Goal: Task Accomplishment & Management: Use online tool/utility

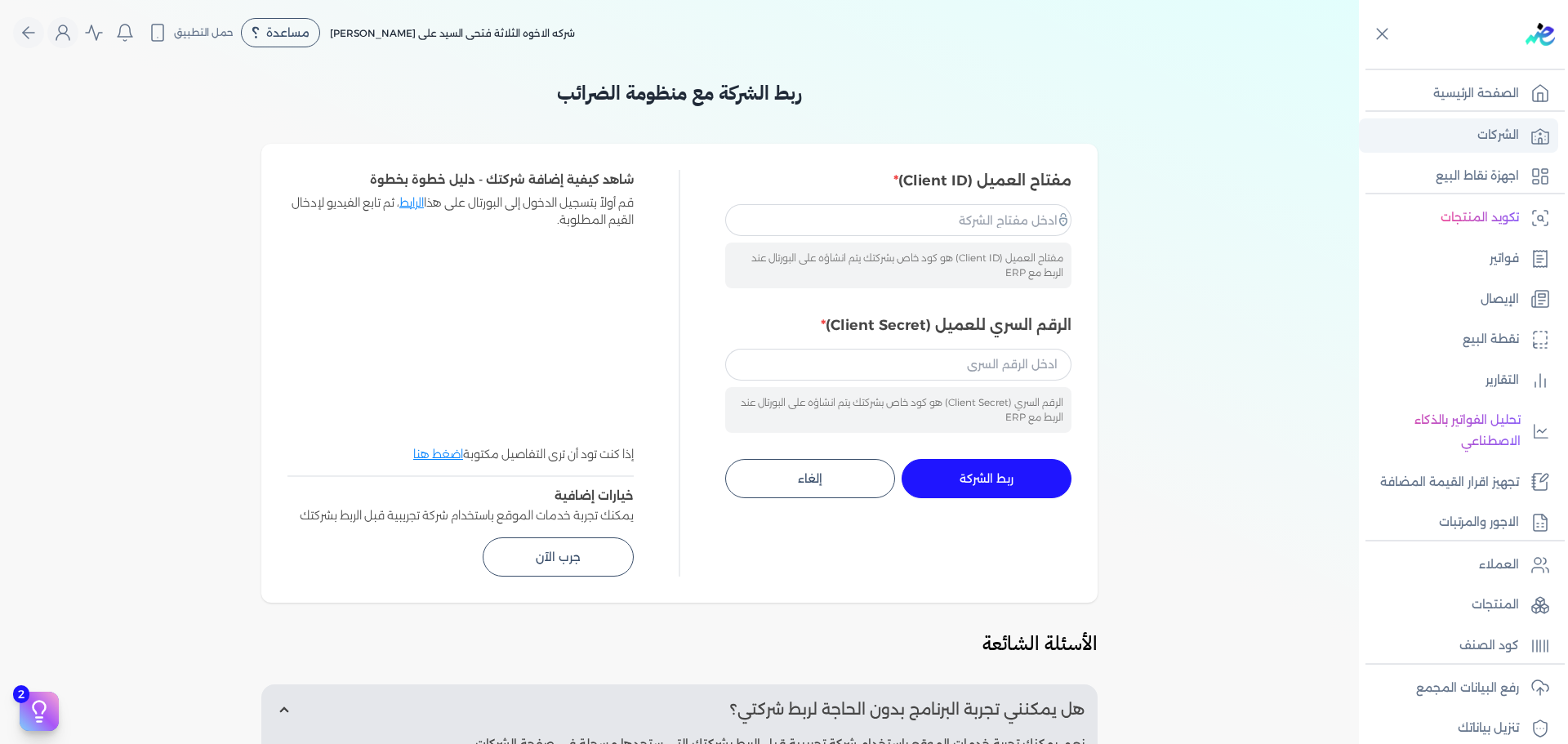
drag, startPoint x: 0, startPoint y: 0, endPoint x: 1521, endPoint y: 136, distance: 1527.1
click at [1521, 136] on link "الشركات" at bounding box center [1458, 135] width 200 height 34
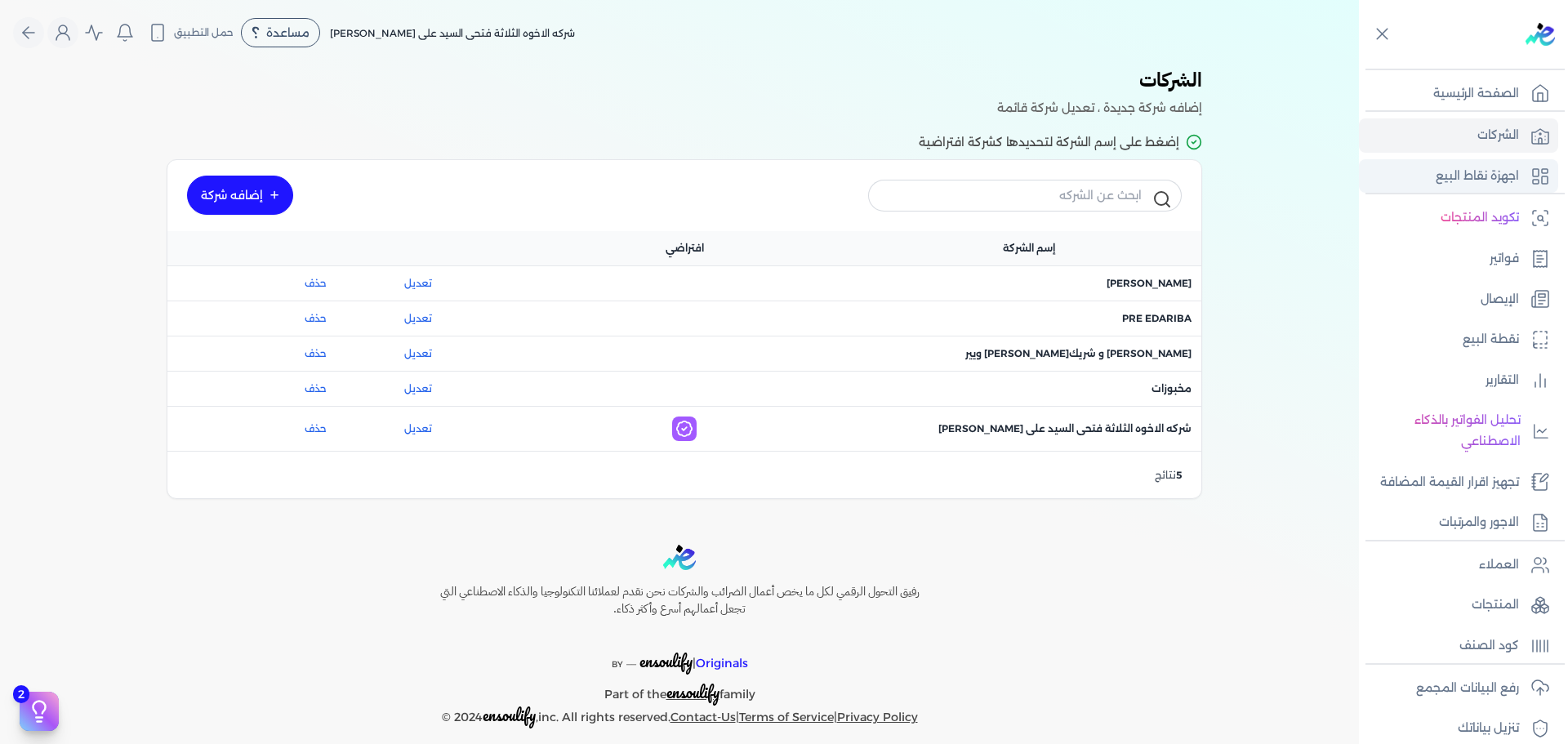
click at [1512, 165] on p "اجهزة نقاط البيع" at bounding box center [1477, 176] width 83 height 22
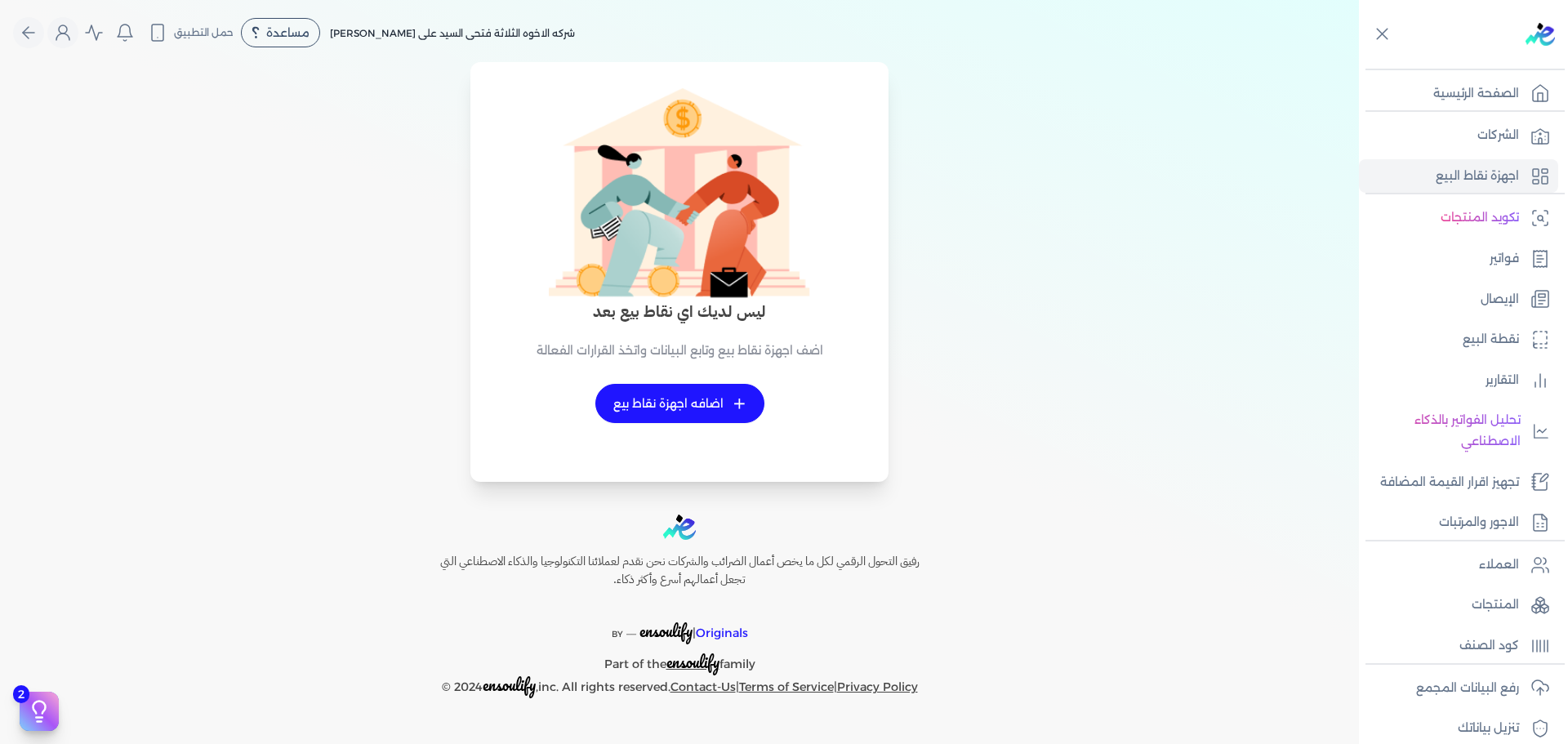
click at [746, 391] on link "+ اضافه اجهزة نقاط بيع" at bounding box center [679, 403] width 169 height 39
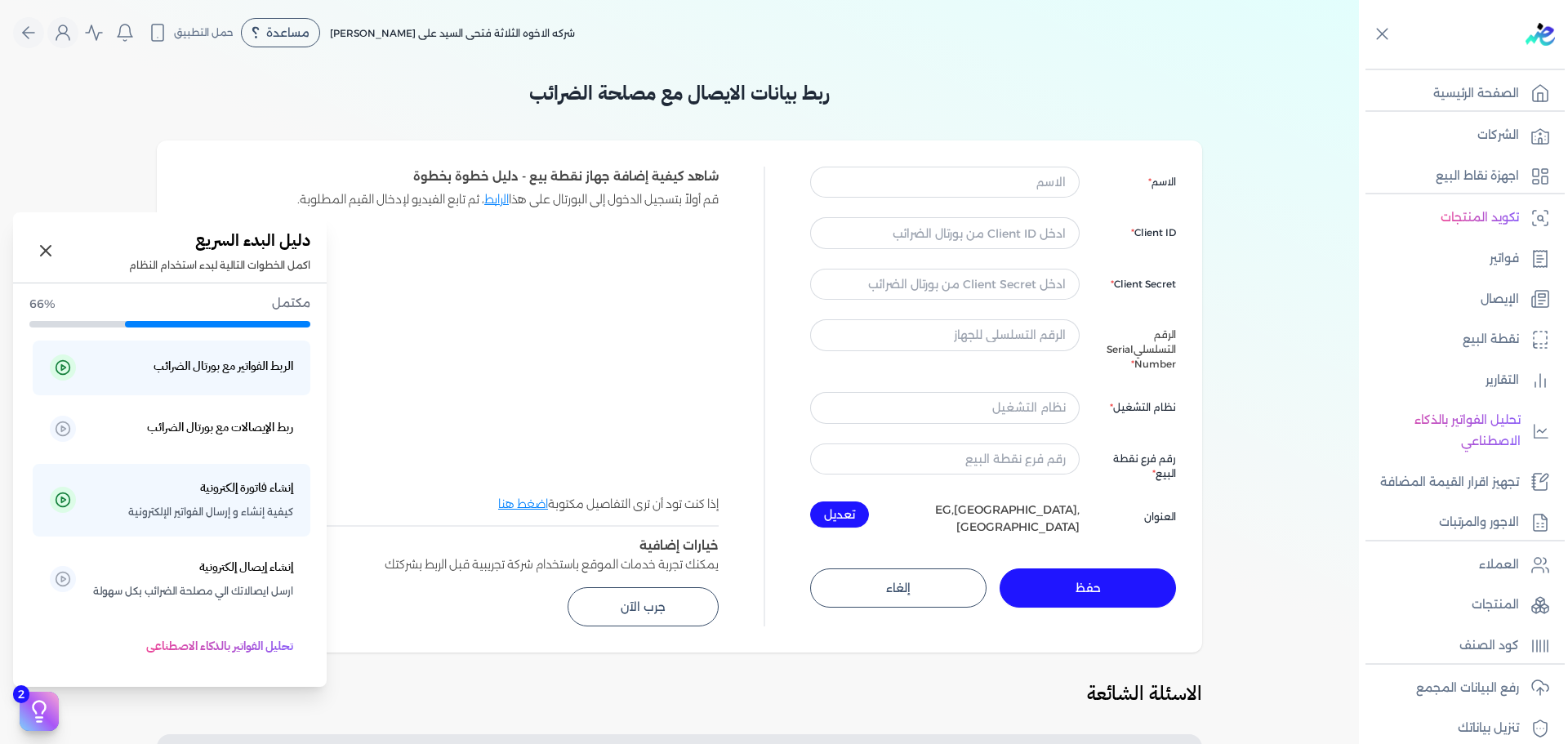
click at [44, 724] on button "2" at bounding box center [39, 711] width 39 height 39
click at [243, 414] on li "ربط الإيصالات مع بورتال الضرائب" at bounding box center [171, 429] width 278 height 55
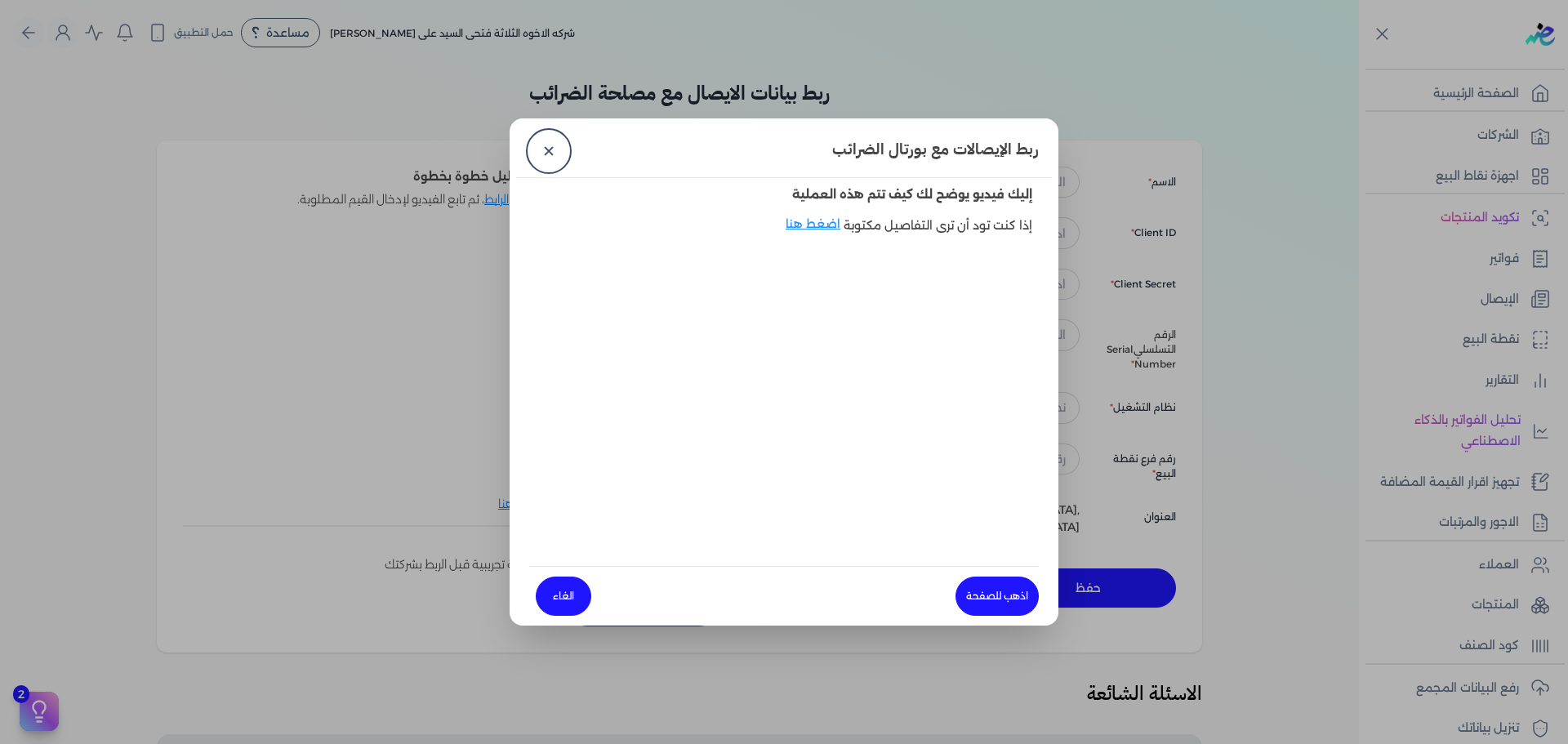
click at [436, 579] on dialog "ربط الإيصالات مع بورتال الضرائب ✕ إليك فيديو يوضح لك كيف تتم هذه العملية إذا كن…" at bounding box center [784, 372] width 1568 height 744
click at [549, 145] on link "✕" at bounding box center [548, 150] width 39 height 39
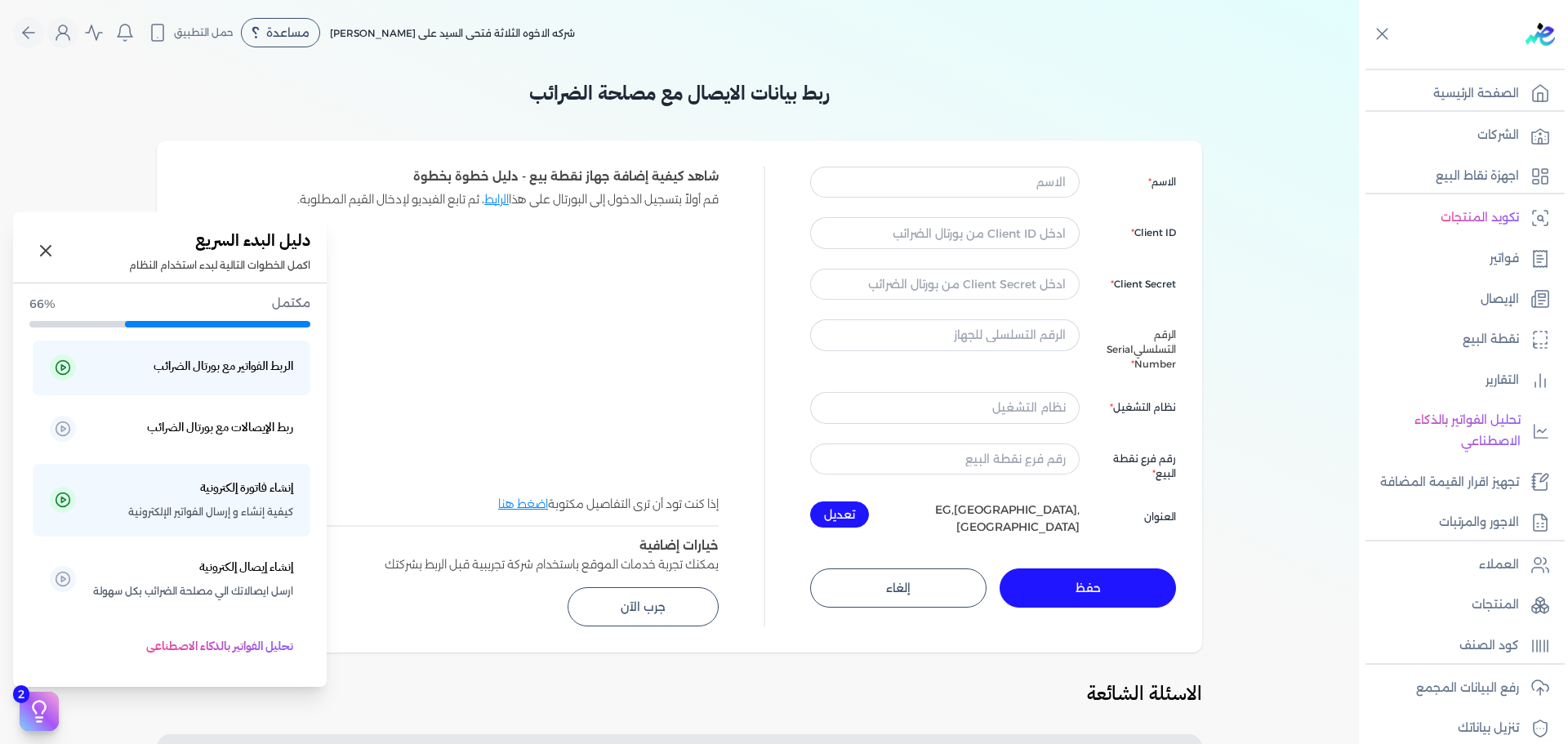
click at [27, 719] on icon at bounding box center [38, 711] width 24 height 24
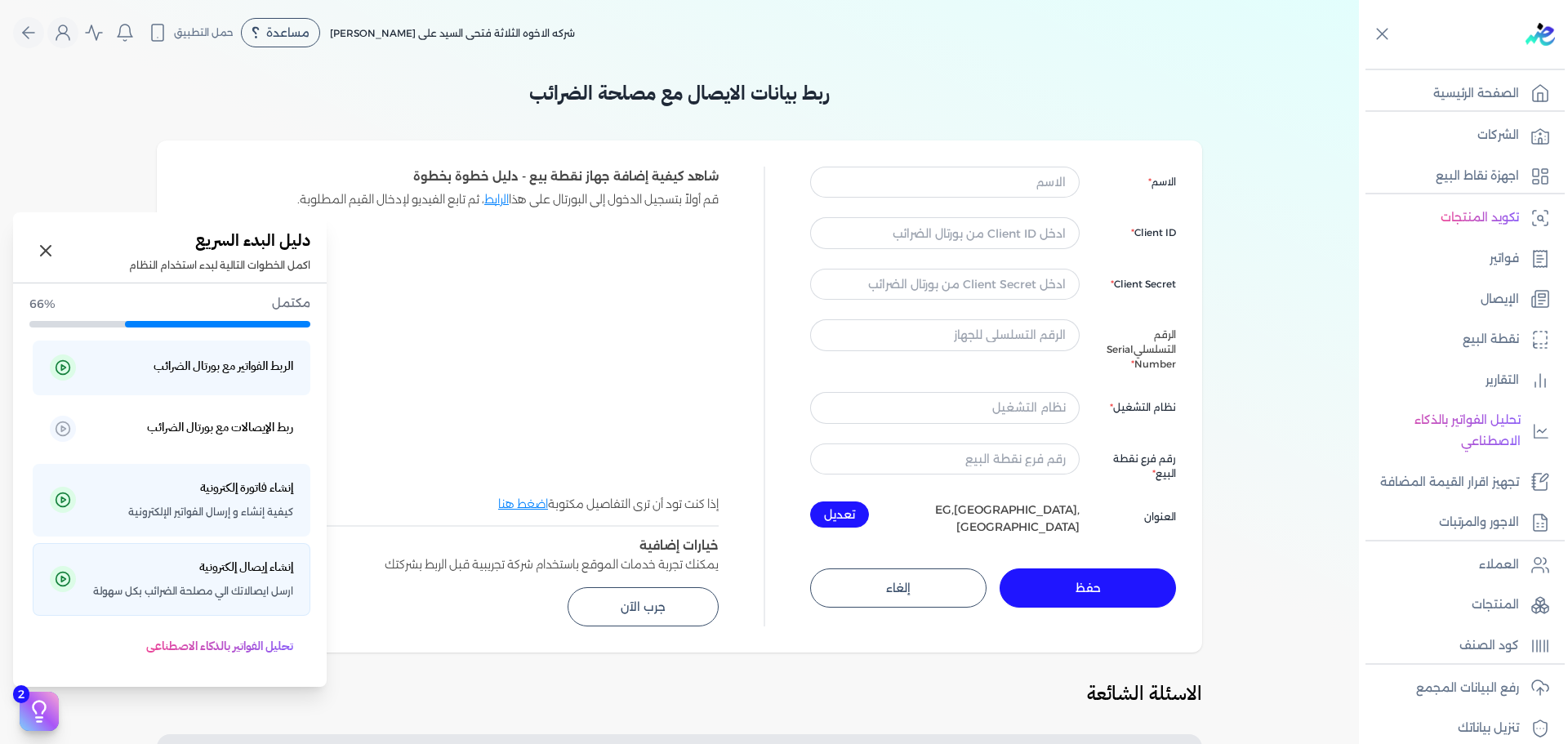
click at [195, 584] on span "ارسل ايصالاتك الي مصلحة الضرائب بكل سهولة" at bounding box center [193, 591] width 200 height 22
